Goal: Transaction & Acquisition: Subscribe to service/newsletter

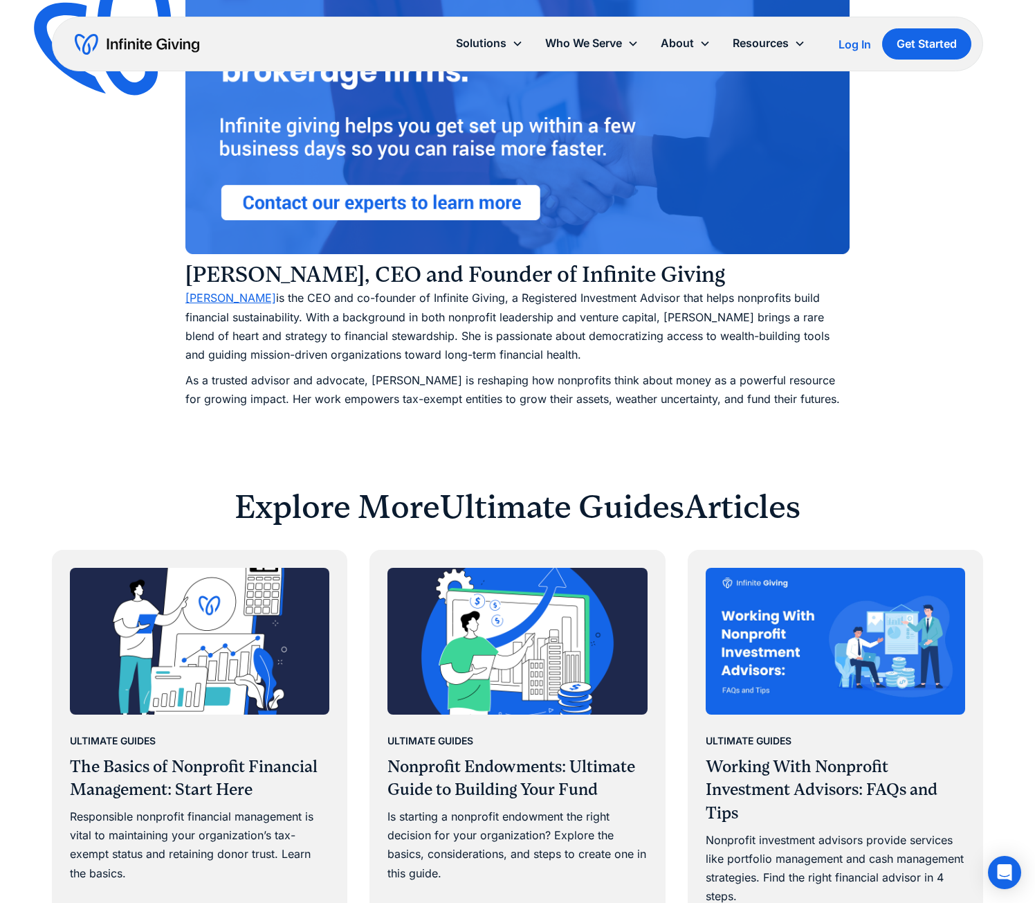
scroll to position [7544, 0]
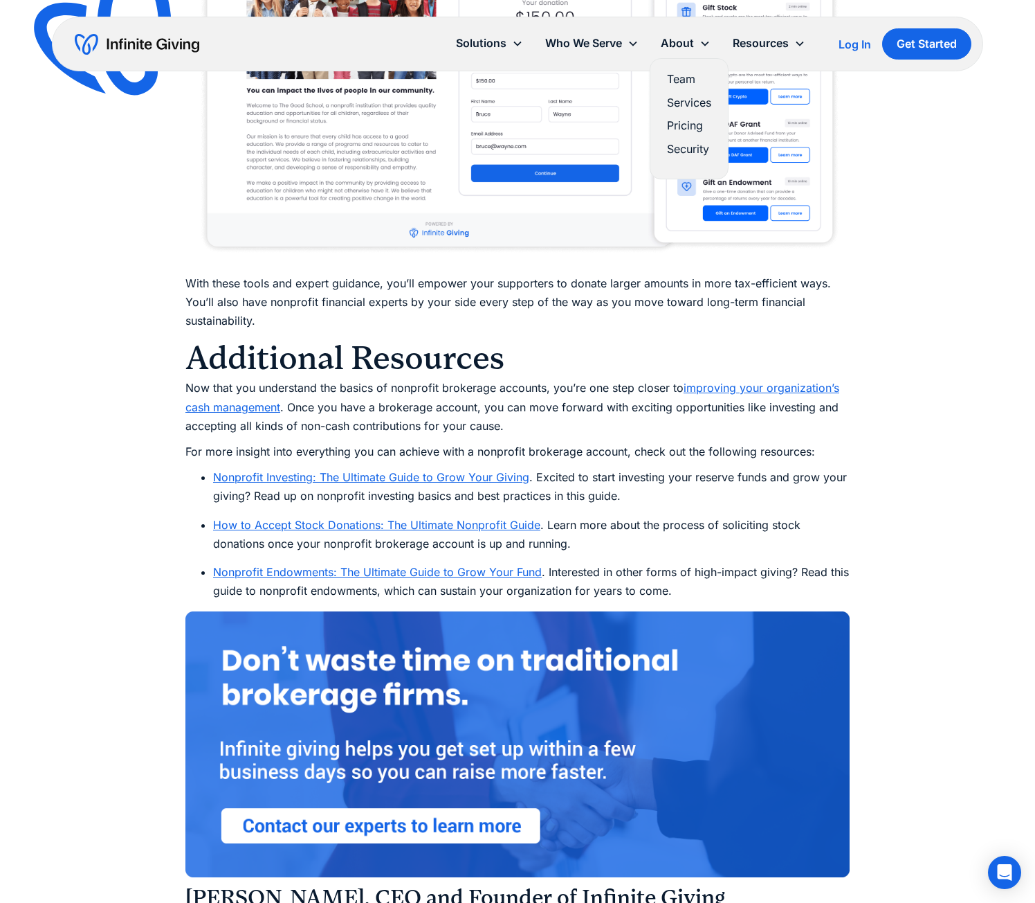
click at [690, 120] on link "Pricing" at bounding box center [689, 125] width 44 height 19
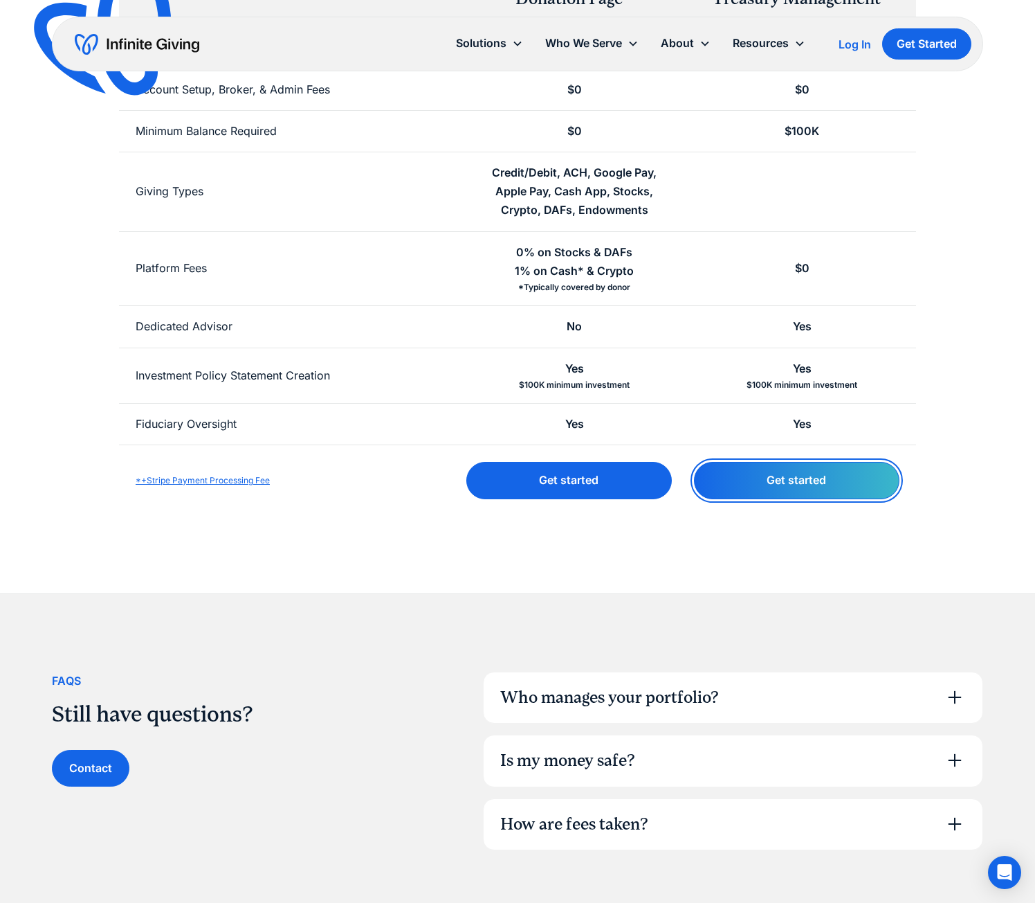
scroll to position [346, 0]
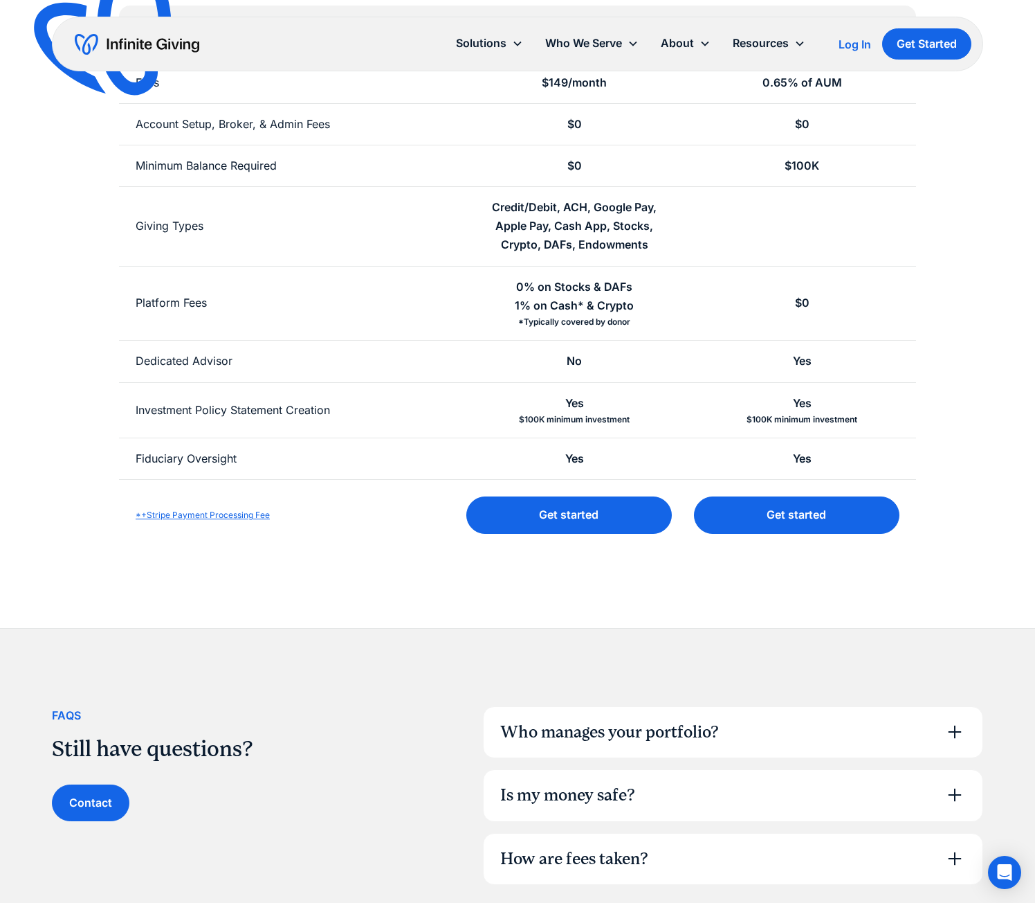
click at [805, 853] on div "How are fees taken?" at bounding box center [734, 858] width 500 height 51
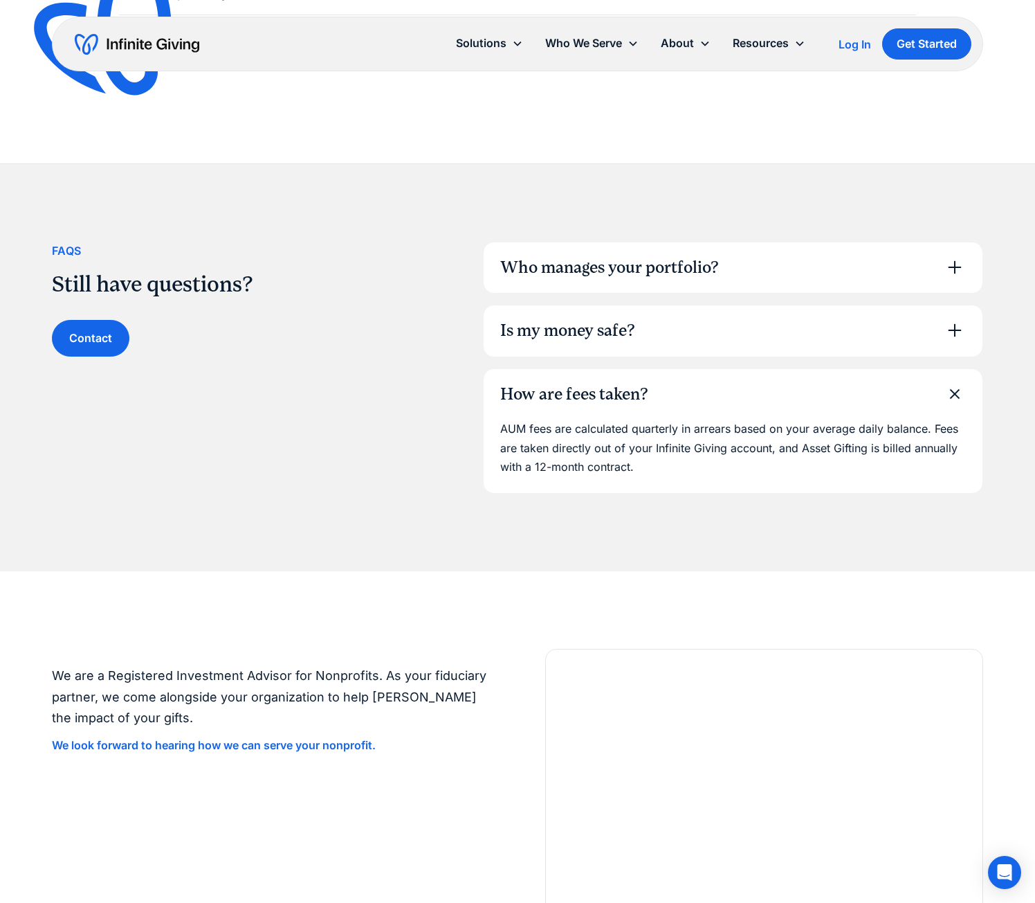
scroll to position [554, 0]
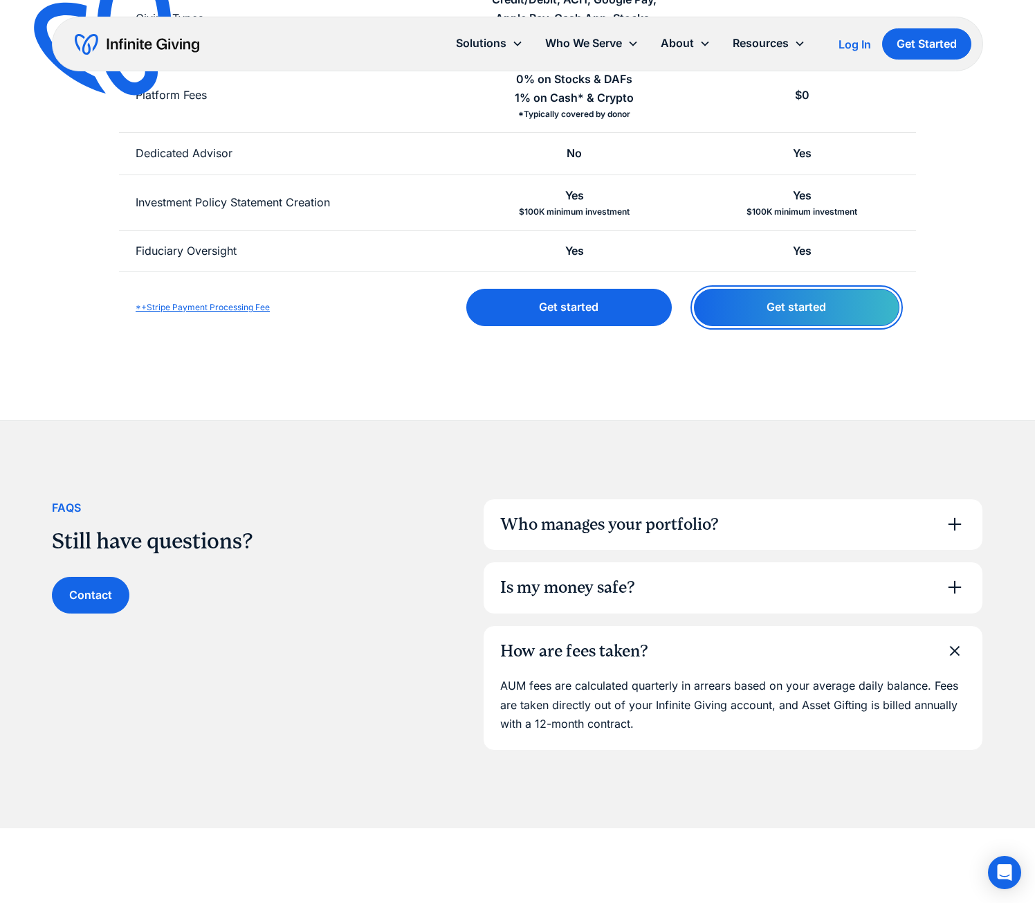
click at [824, 306] on link "Get started" at bounding box center [797, 307] width 206 height 37
